Goal: Transaction & Acquisition: Subscribe to service/newsletter

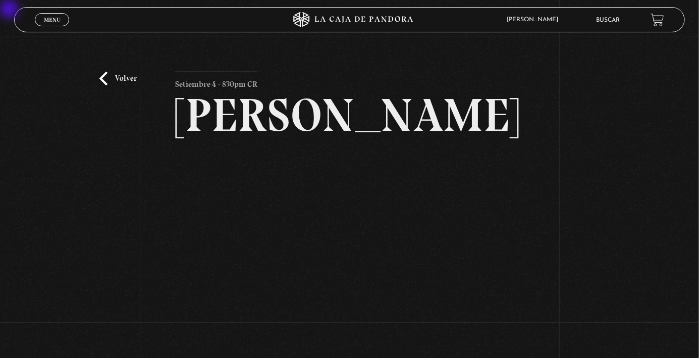
click at [58, 23] on span "Menu" at bounding box center [52, 20] width 17 height 6
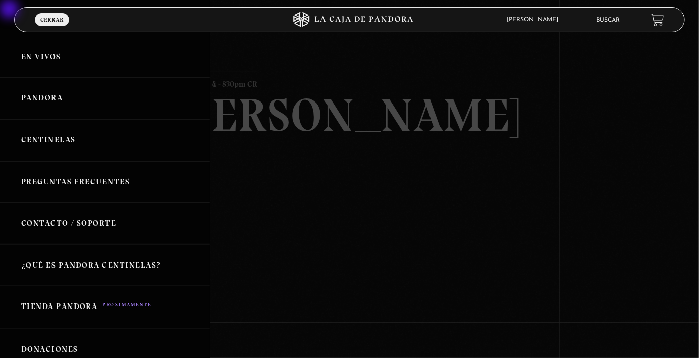
click at [41, 57] on link "En vivos" at bounding box center [105, 57] width 210 height 42
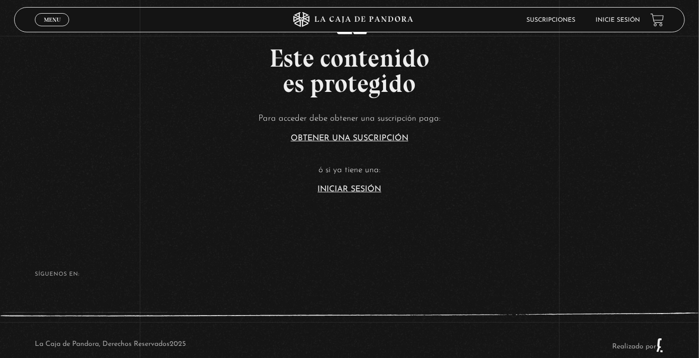
scroll to position [211, 0]
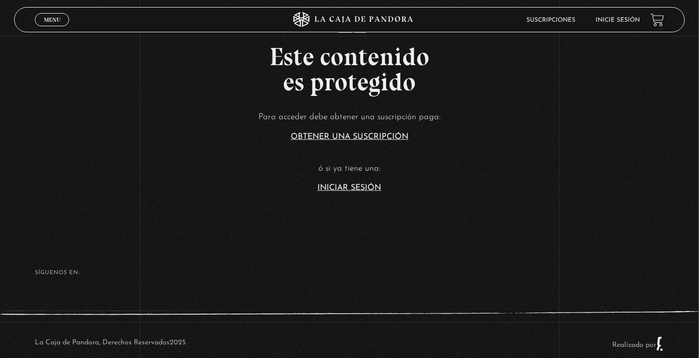
click at [345, 227] on section "Este contenido es protegido Para acceder debe obtener una suscripción paga: Obt…" at bounding box center [349, 92] width 699 height 286
click at [361, 192] on link "Iniciar Sesión" at bounding box center [350, 188] width 64 height 8
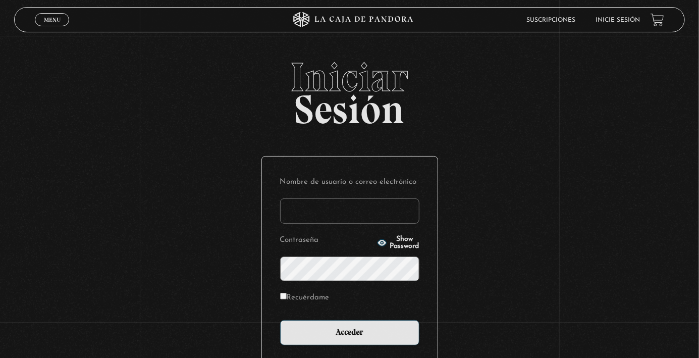
click at [362, 224] on input "Nombre de usuario o correo electrónico" at bounding box center [349, 210] width 139 height 25
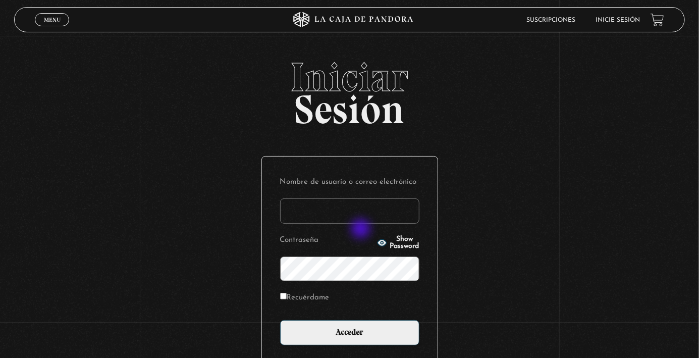
type input "stephanie.murillo garcia"
click at [280, 320] on input "Acceder" at bounding box center [349, 332] width 139 height 25
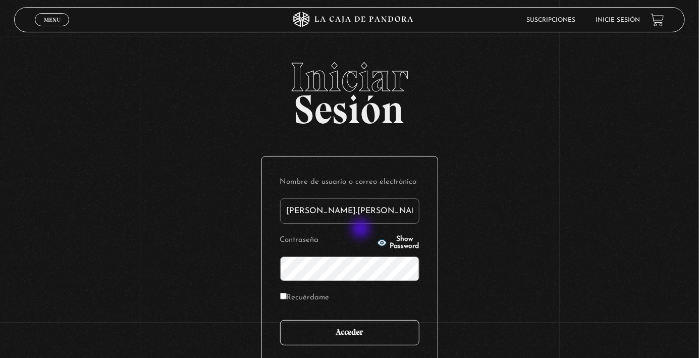
click at [368, 345] on input "Acceder" at bounding box center [349, 332] width 139 height 25
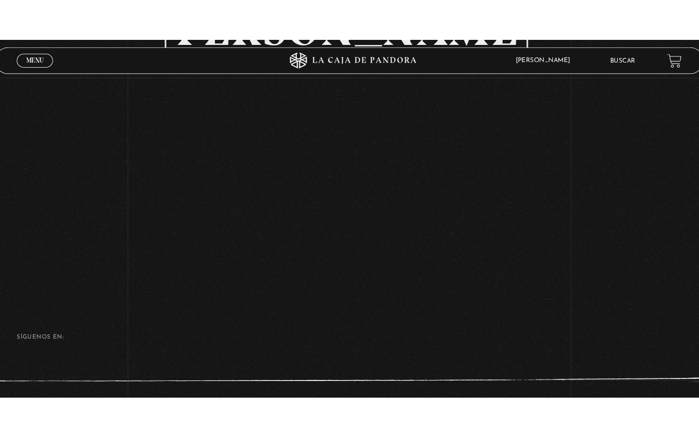
scroll to position [123, 0]
